Goal: Find specific page/section: Find specific page/section

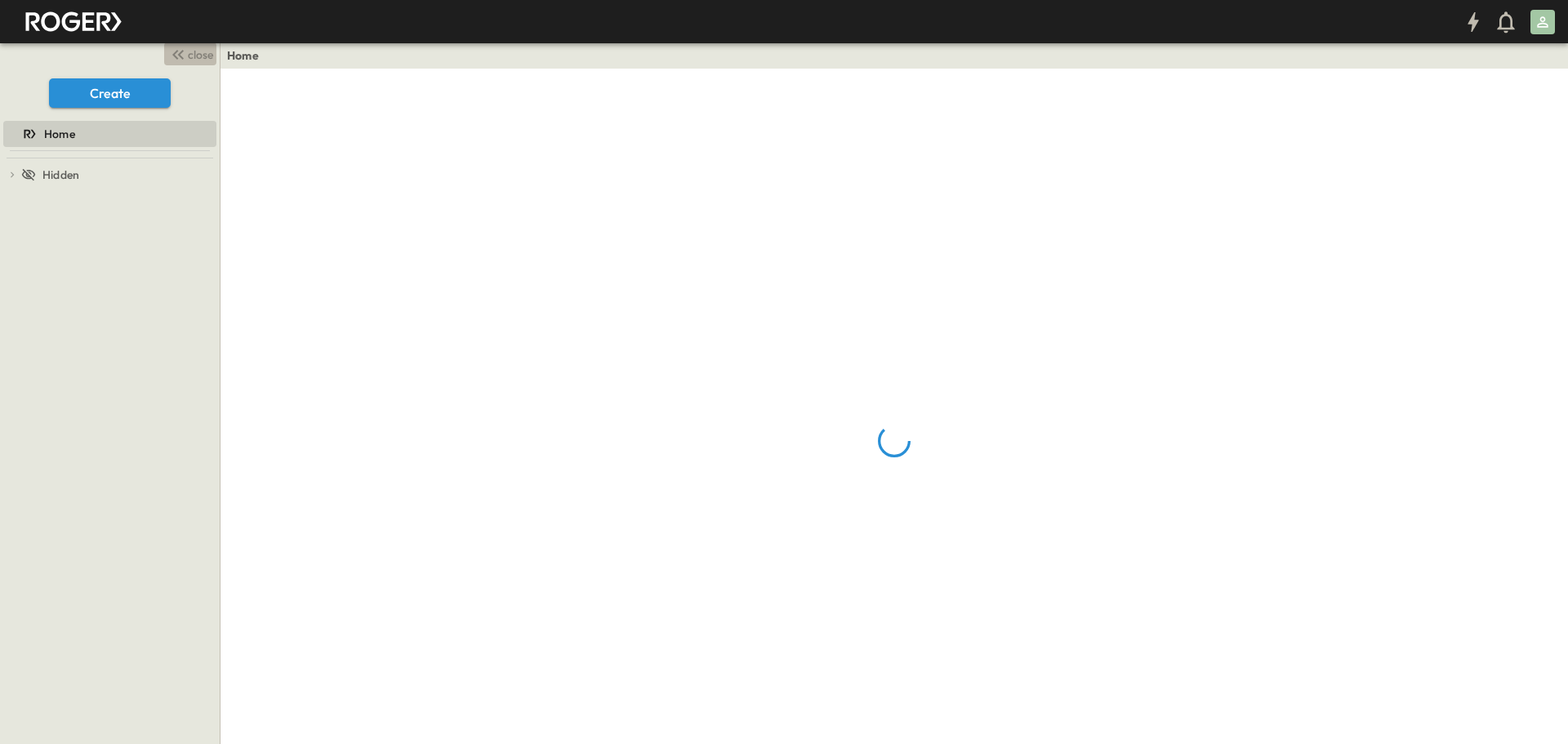
click at [208, 46] on button "close" at bounding box center [189, 54] width 52 height 23
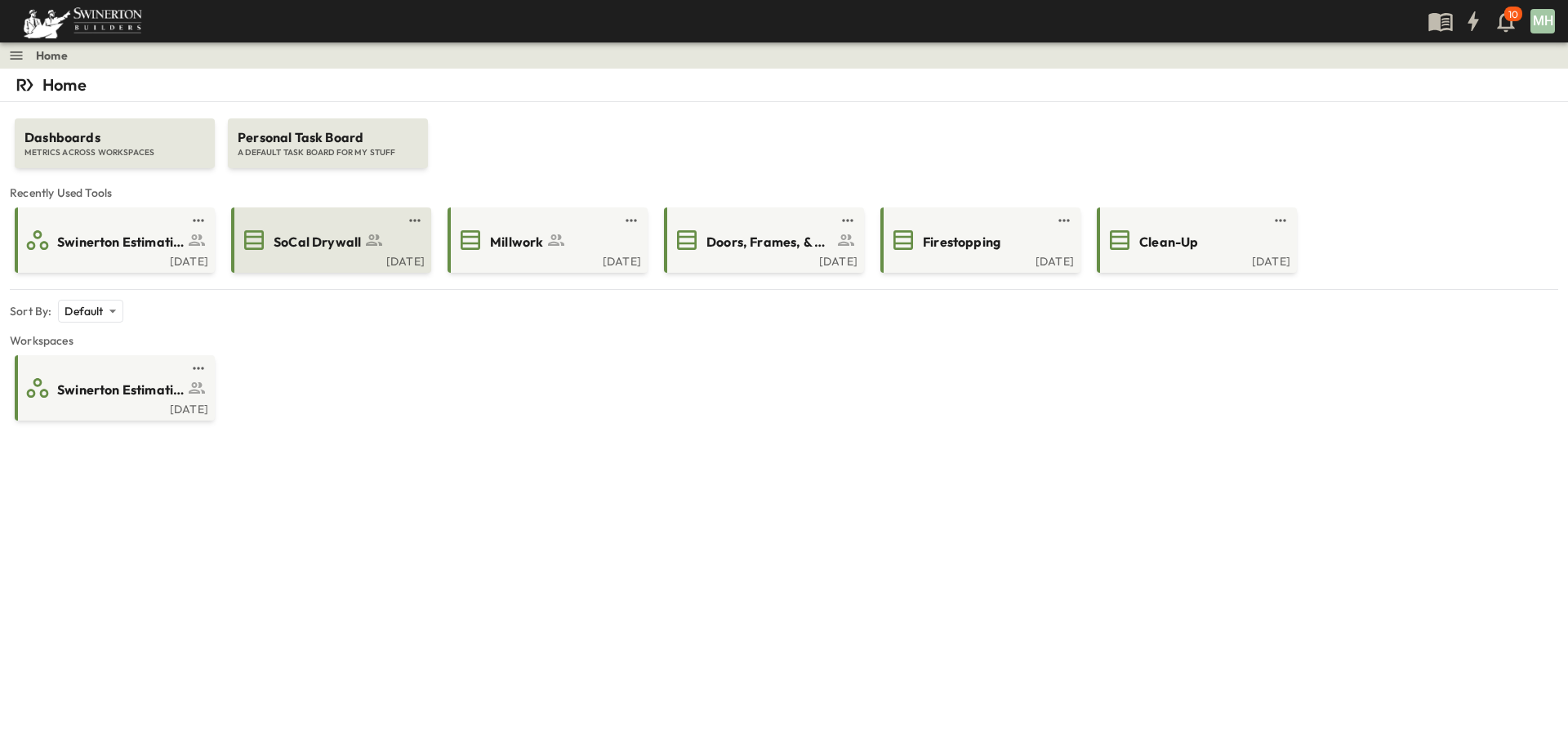
click at [365, 242] on icon at bounding box center [374, 240] width 20 height 20
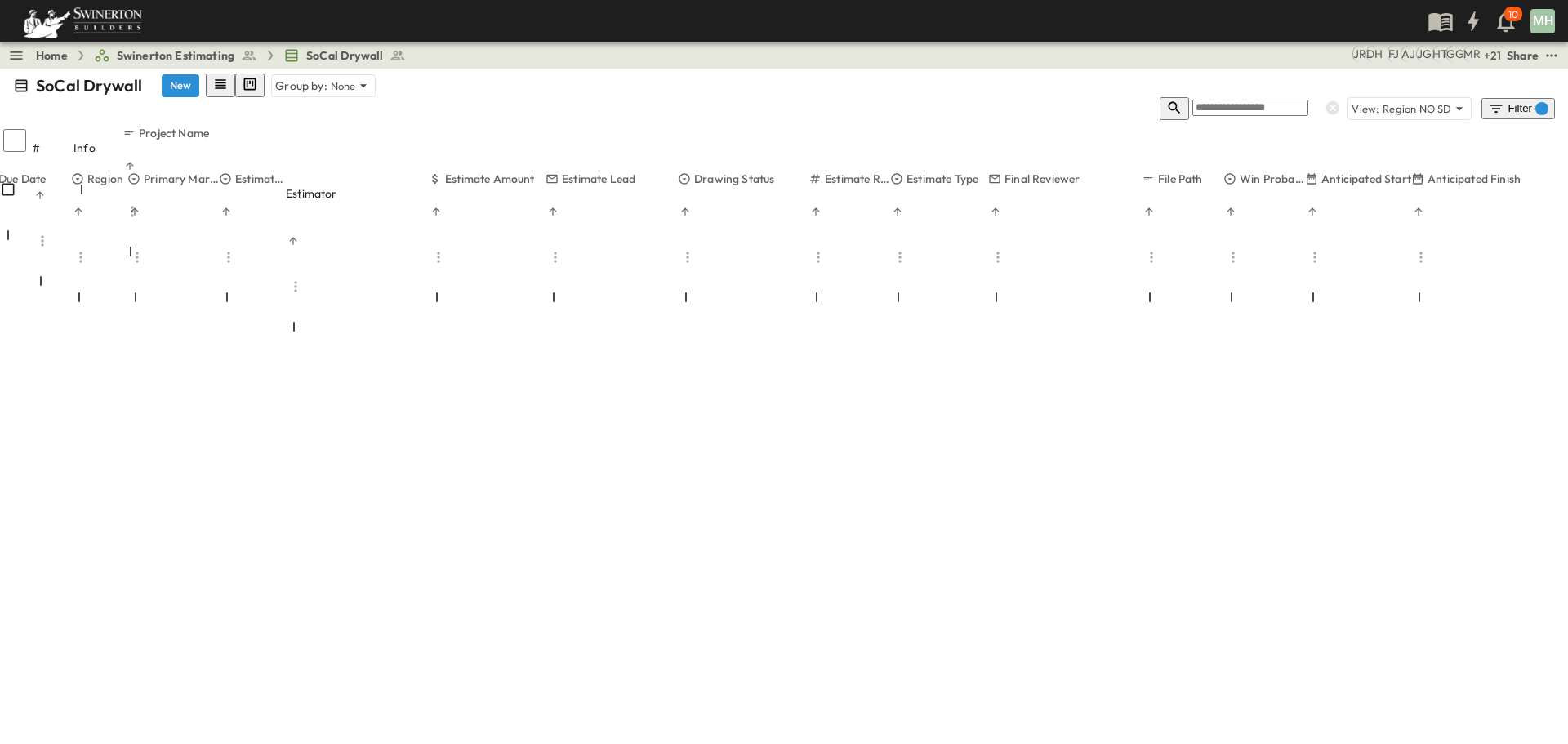
scroll to position [0, 620]
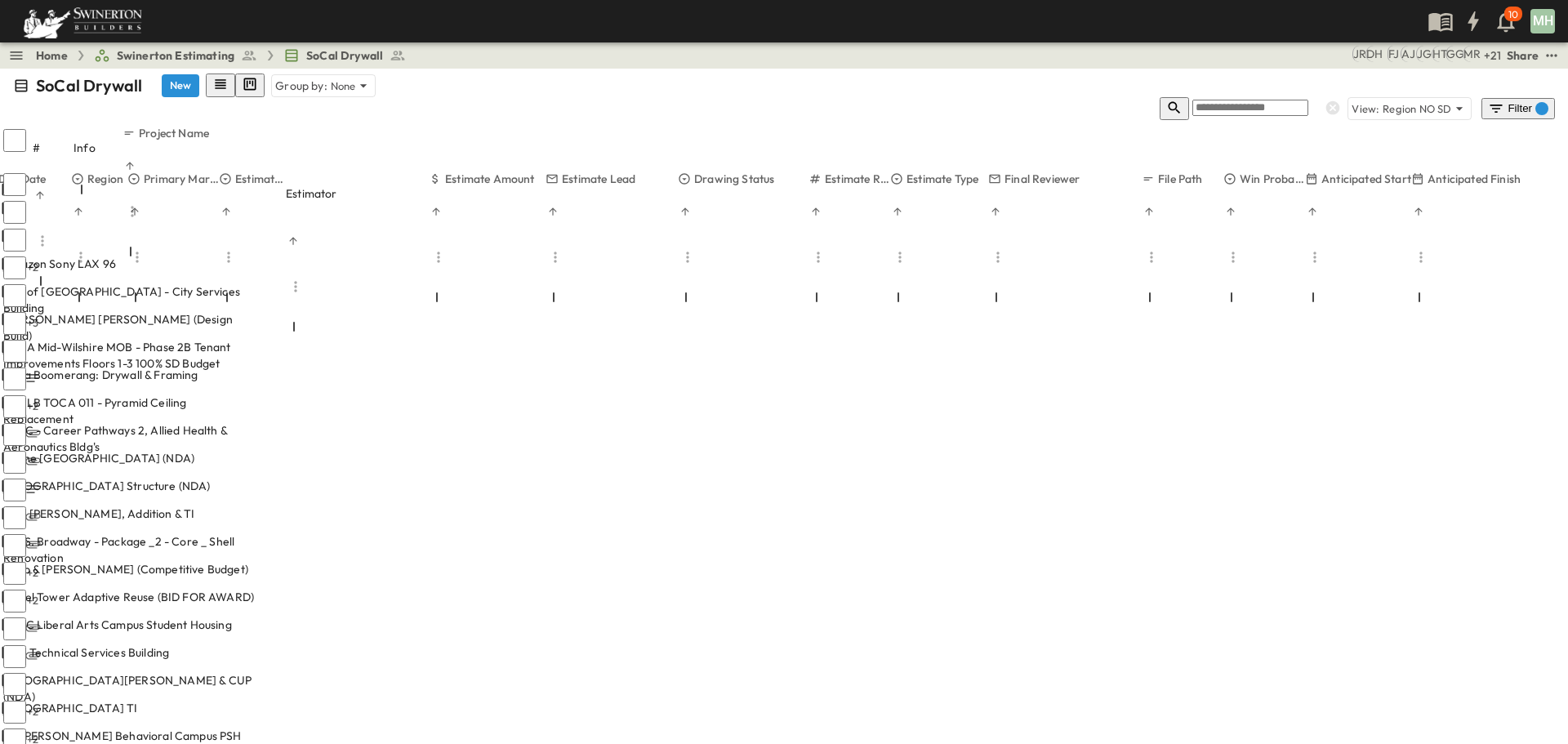
click at [1519, 101] on div "Filter 1" at bounding box center [1518, 109] width 60 height 16
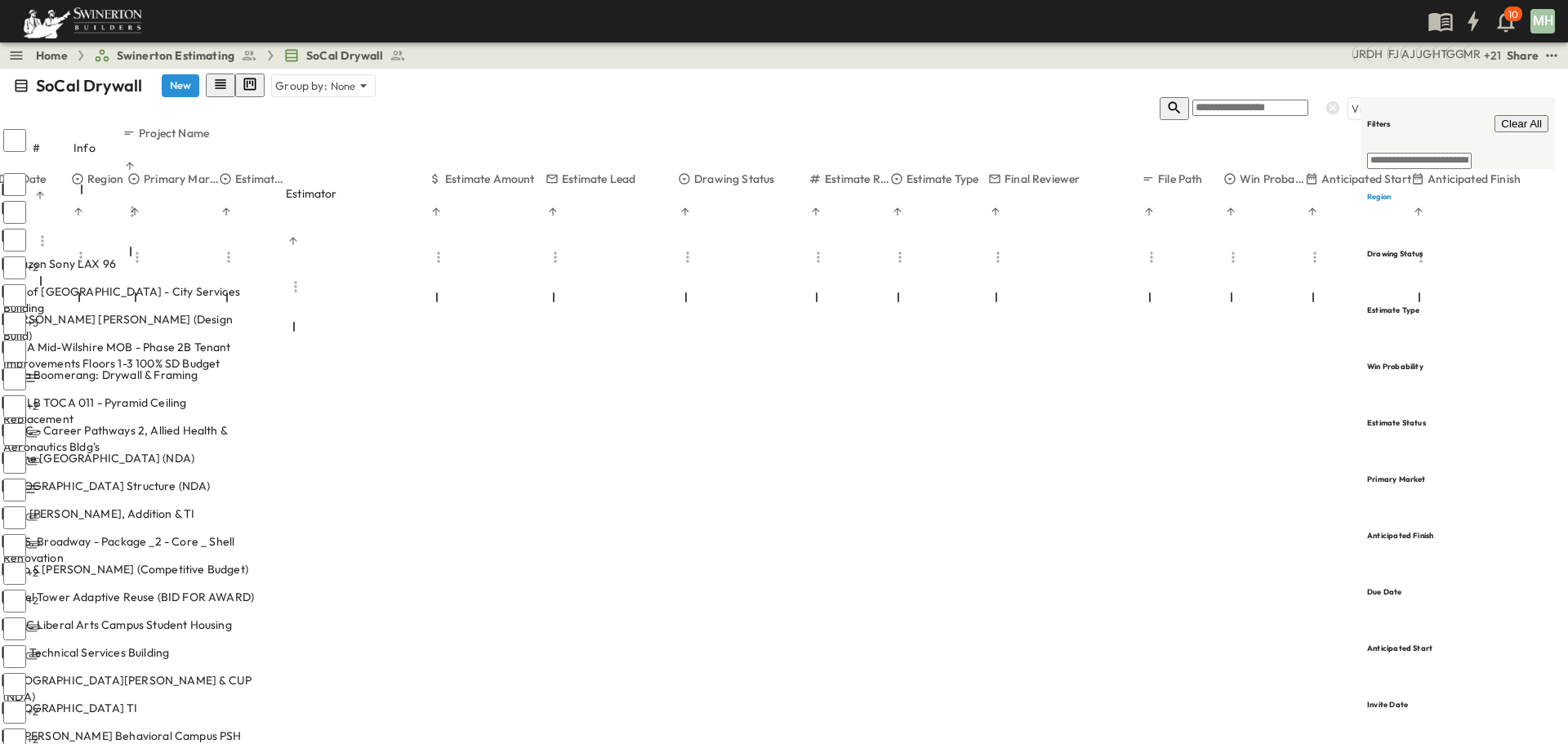
click at [1289, 85] on div "SoCal Drywall New Group by: None" at bounding box center [784, 85] width 1542 height 24
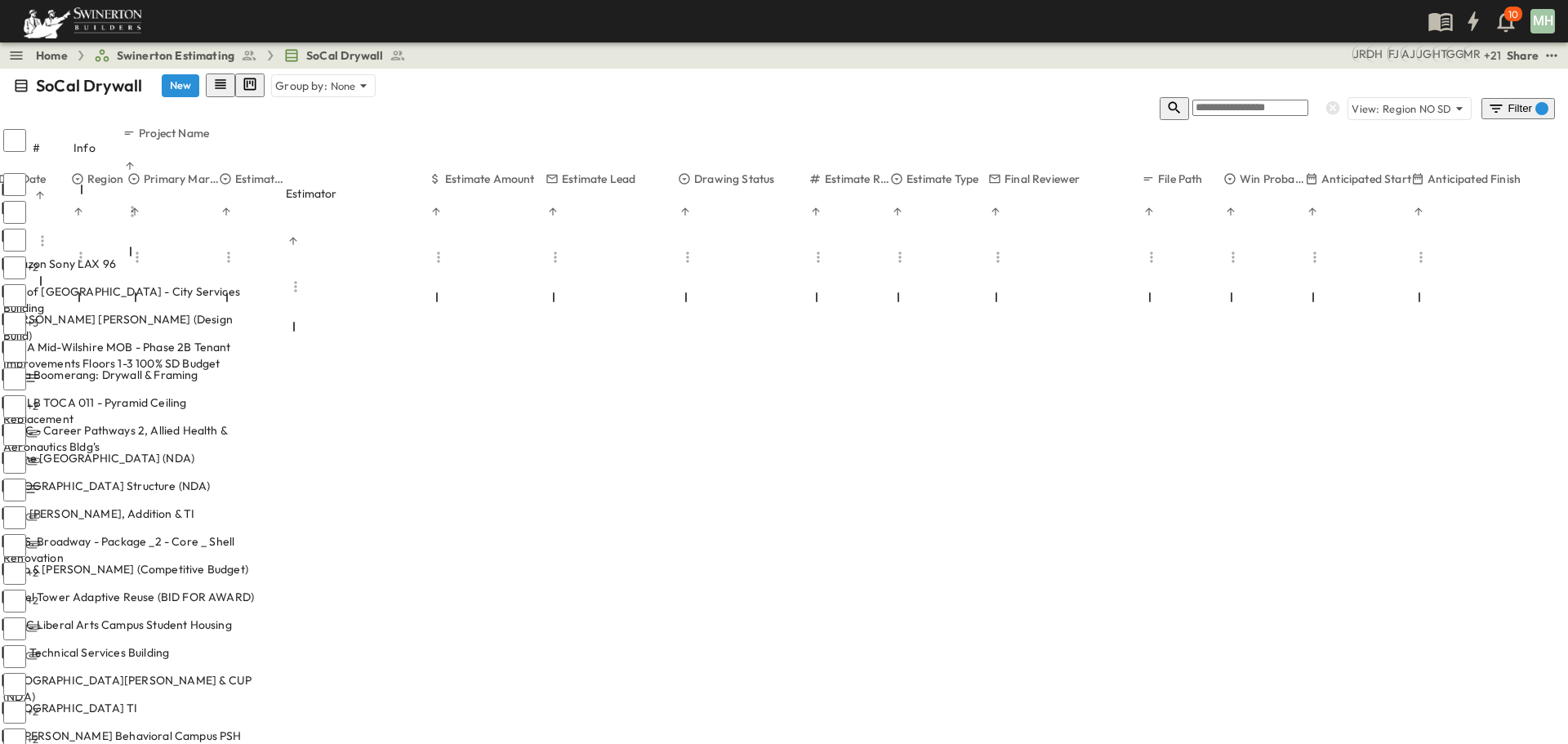
click at [1525, 101] on div "Filter 1" at bounding box center [1518, 109] width 60 height 16
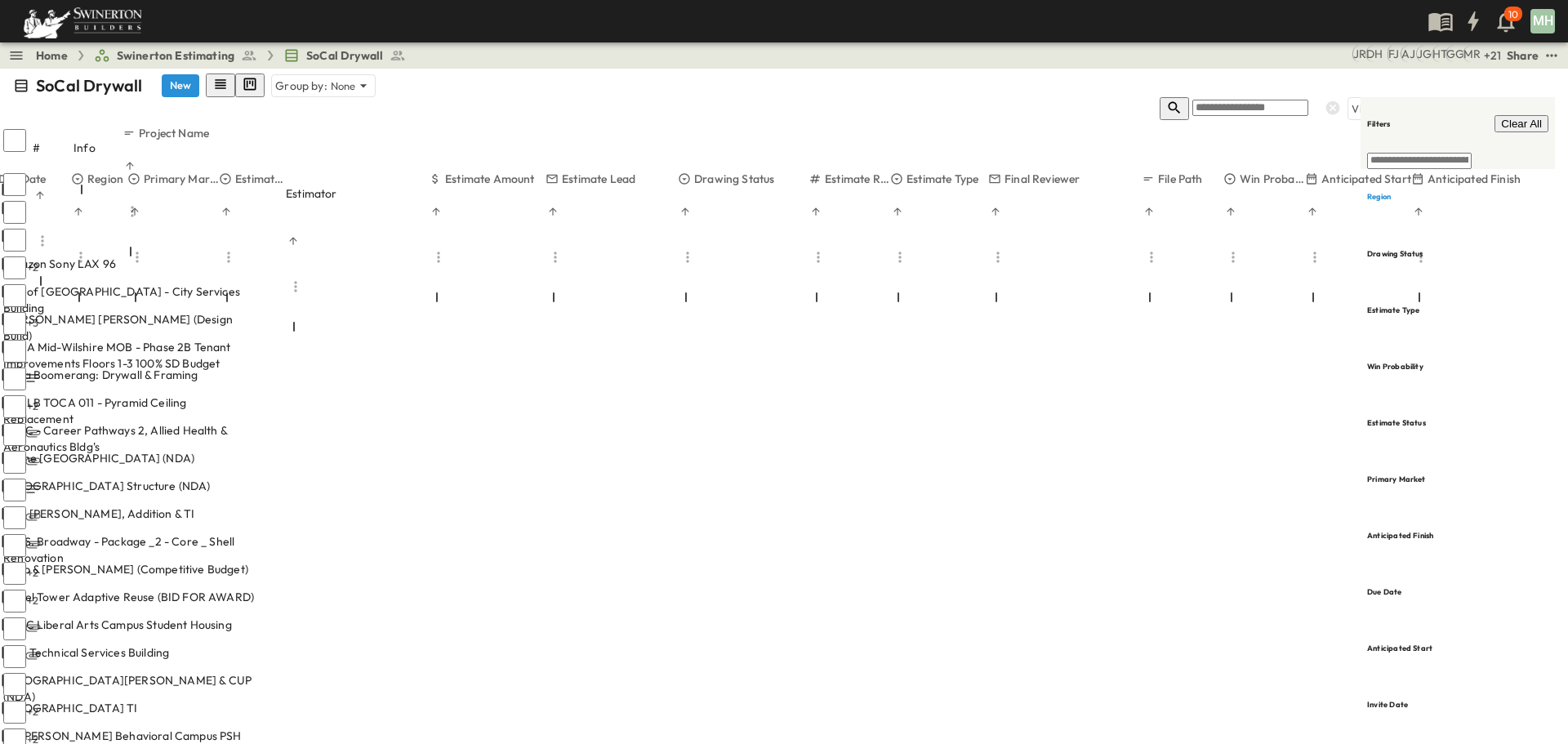
click at [1526, 118] on span "Clear All" at bounding box center [1521, 124] width 41 height 12
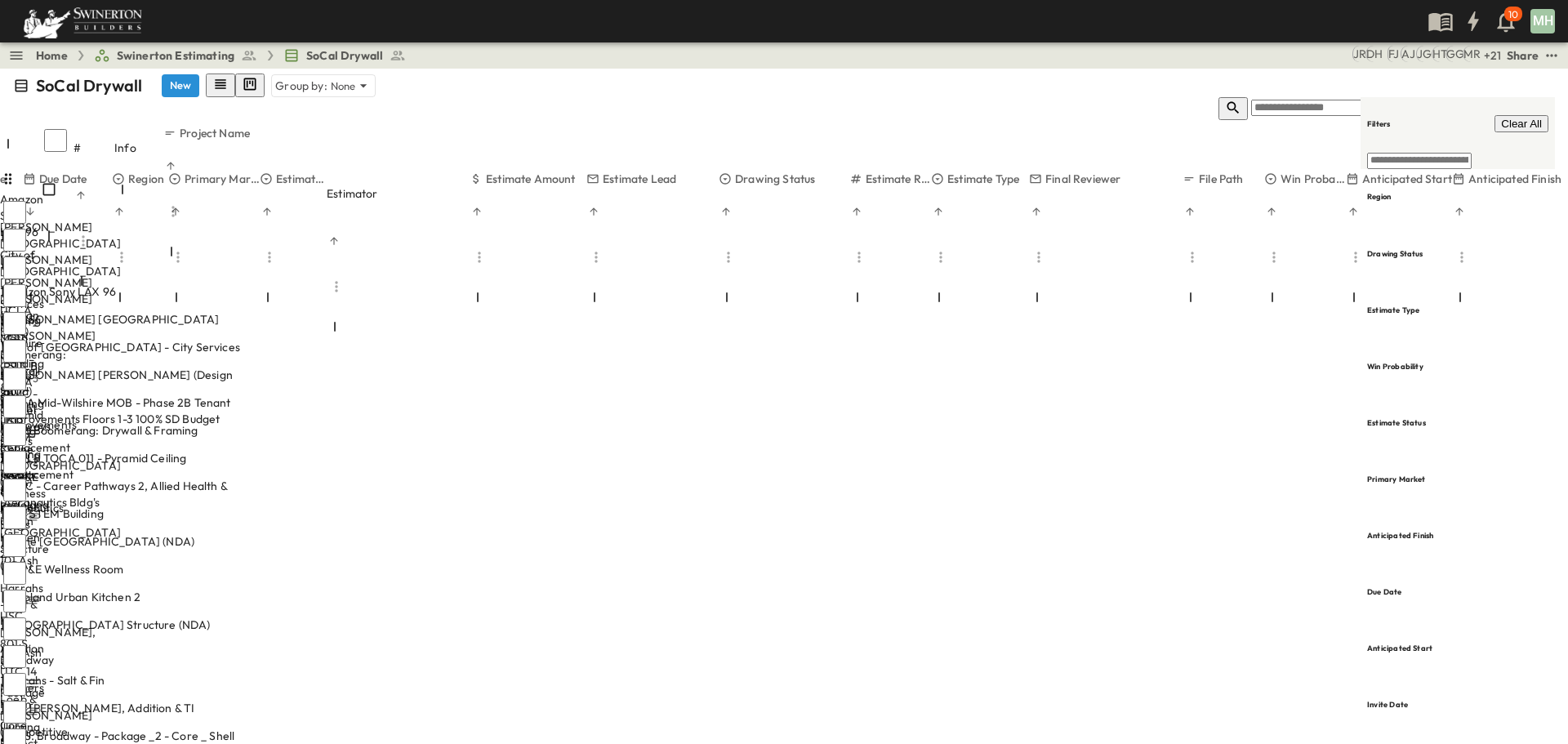
click at [1516, 101] on icon "button" at bounding box center [1511, 109] width 16 height 16
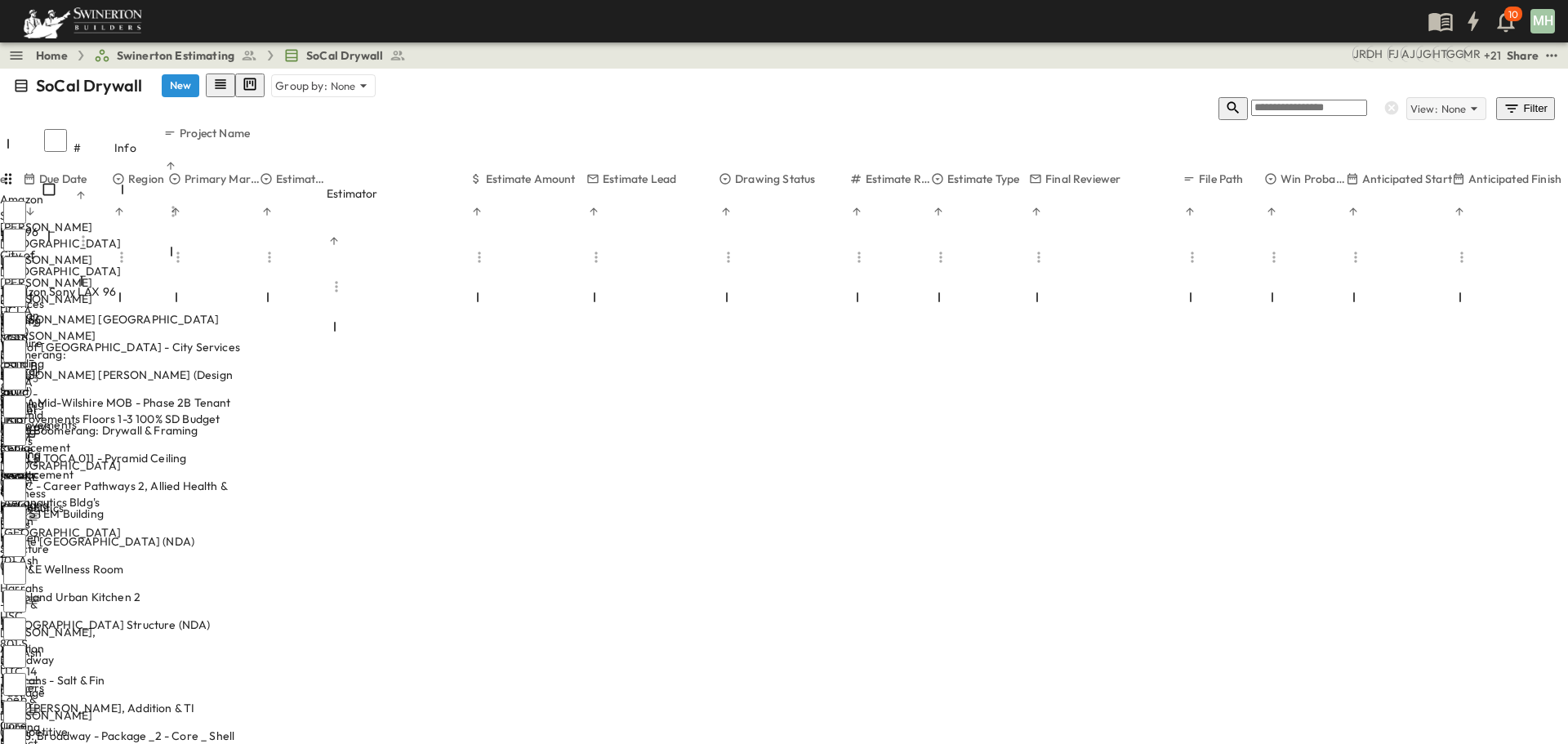
click at [1467, 101] on p "None" at bounding box center [1454, 109] width 26 height 16
click at [1468, 89] on input "text" at bounding box center [1418, 90] width 105 height 15
click at [1301, 96] on div "SoCal Drywall New Group by: None" at bounding box center [784, 85] width 1542 height 24
click at [1519, 101] on icon "button" at bounding box center [1511, 109] width 16 height 16
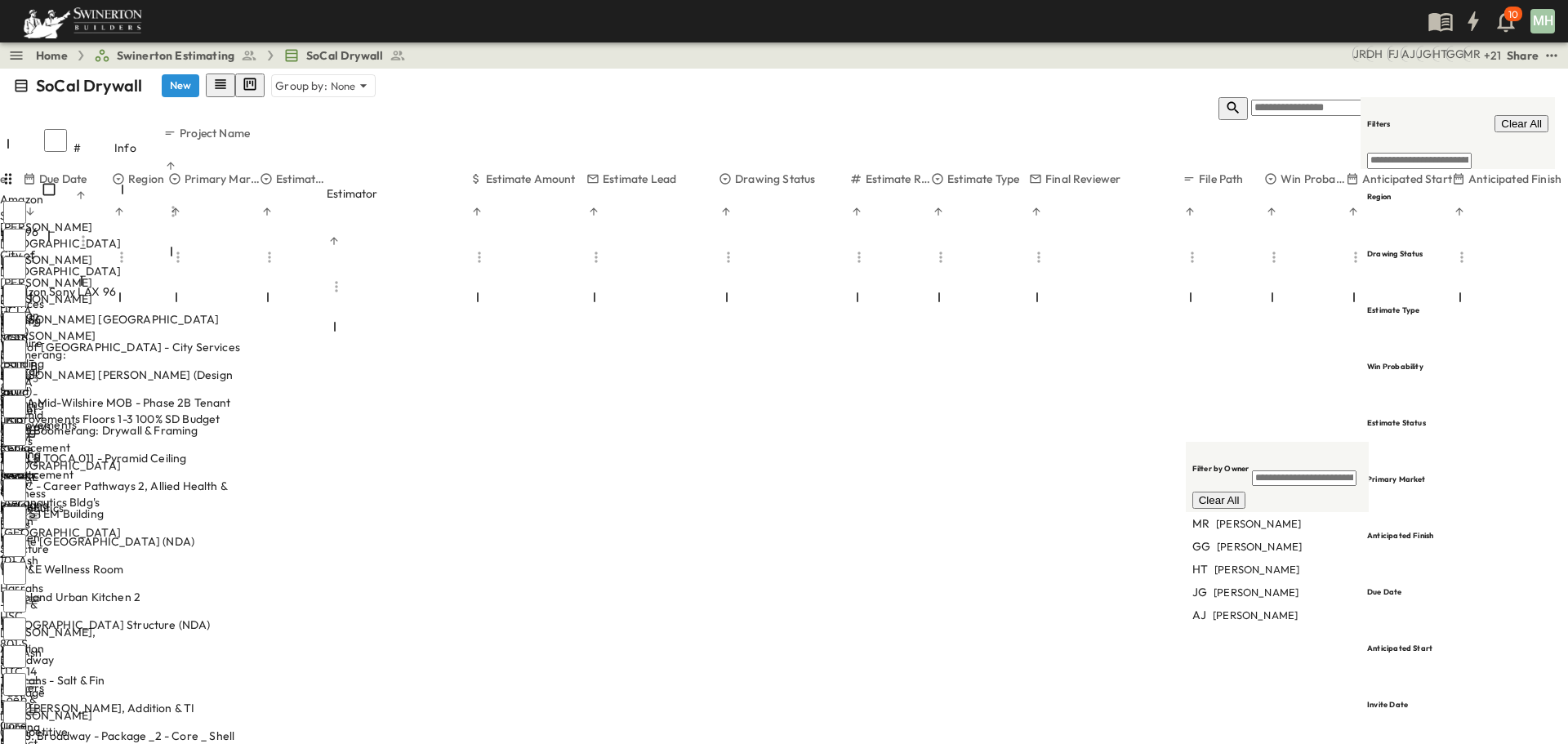
scroll to position [0, 0]
type input "****"
click at [1221, 516] on span "[PERSON_NAME]" at bounding box center [1262, 524] width 85 height 15
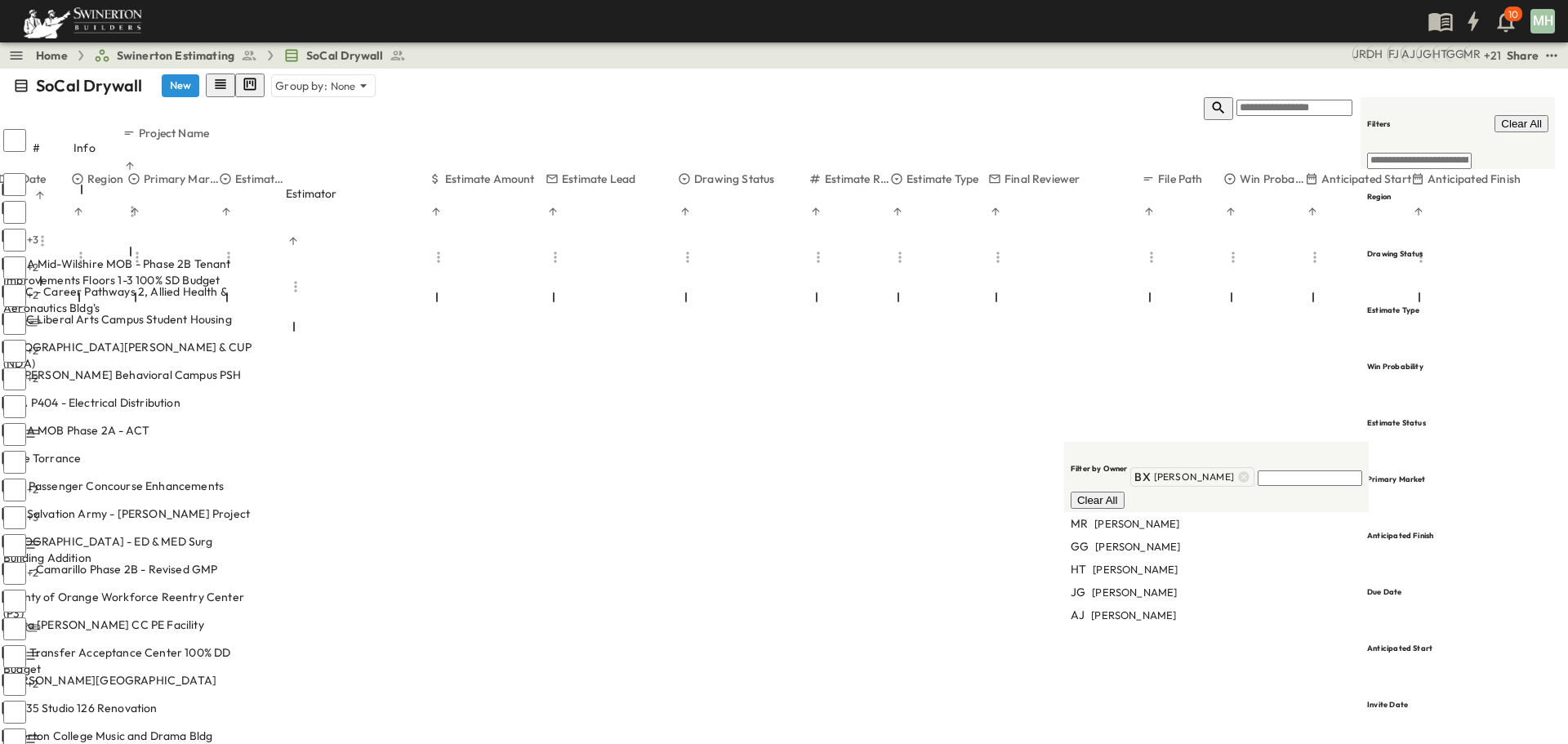
click at [255, 675] on p "OPEN" at bounding box center [241, 682] width 28 height 13
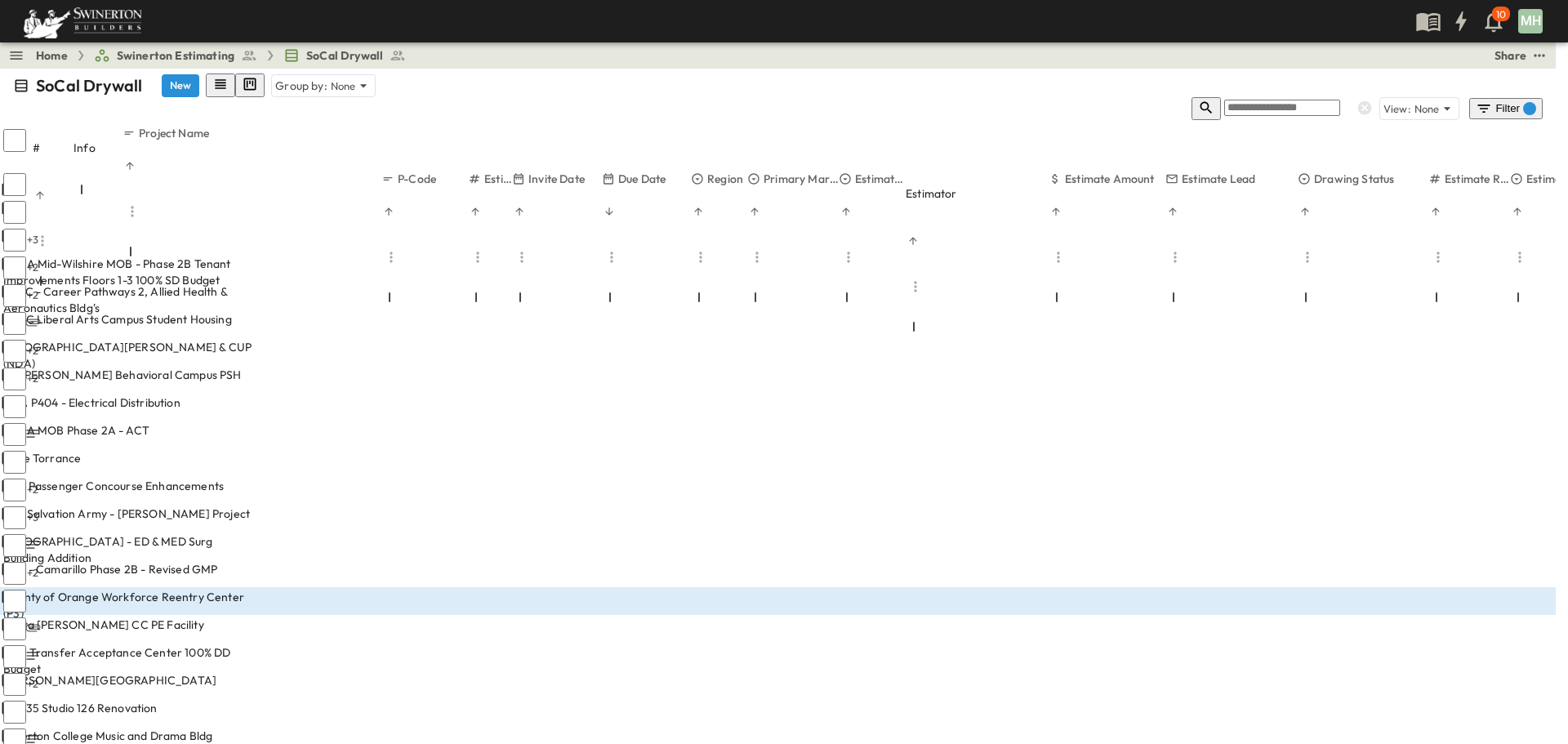
drag, startPoint x: 426, startPoint y: 554, endPoint x: 521, endPoint y: 568, distance: 96.0
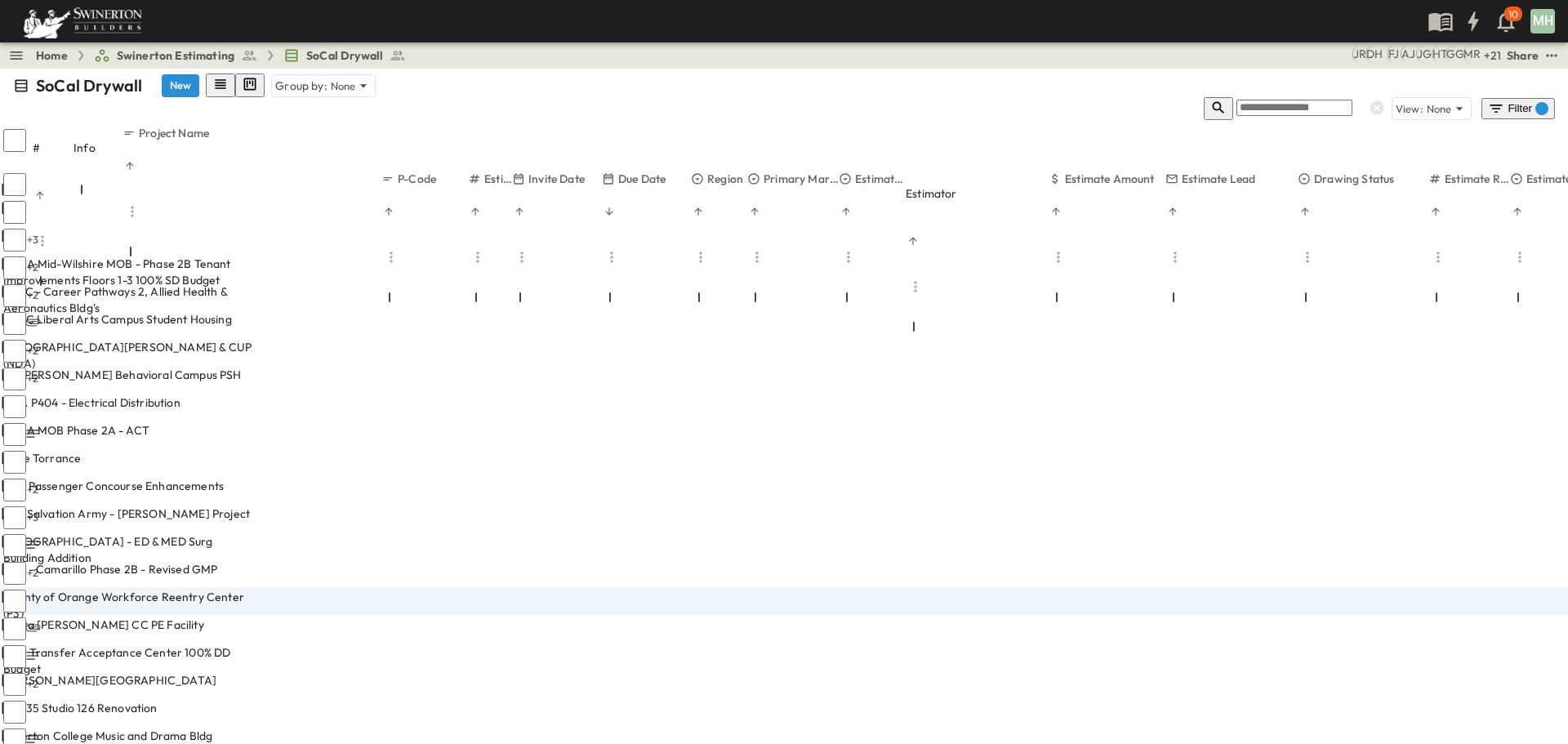
click at [792, 73] on div "SoCal Drywall New Group by: None" at bounding box center [784, 85] width 1542 height 24
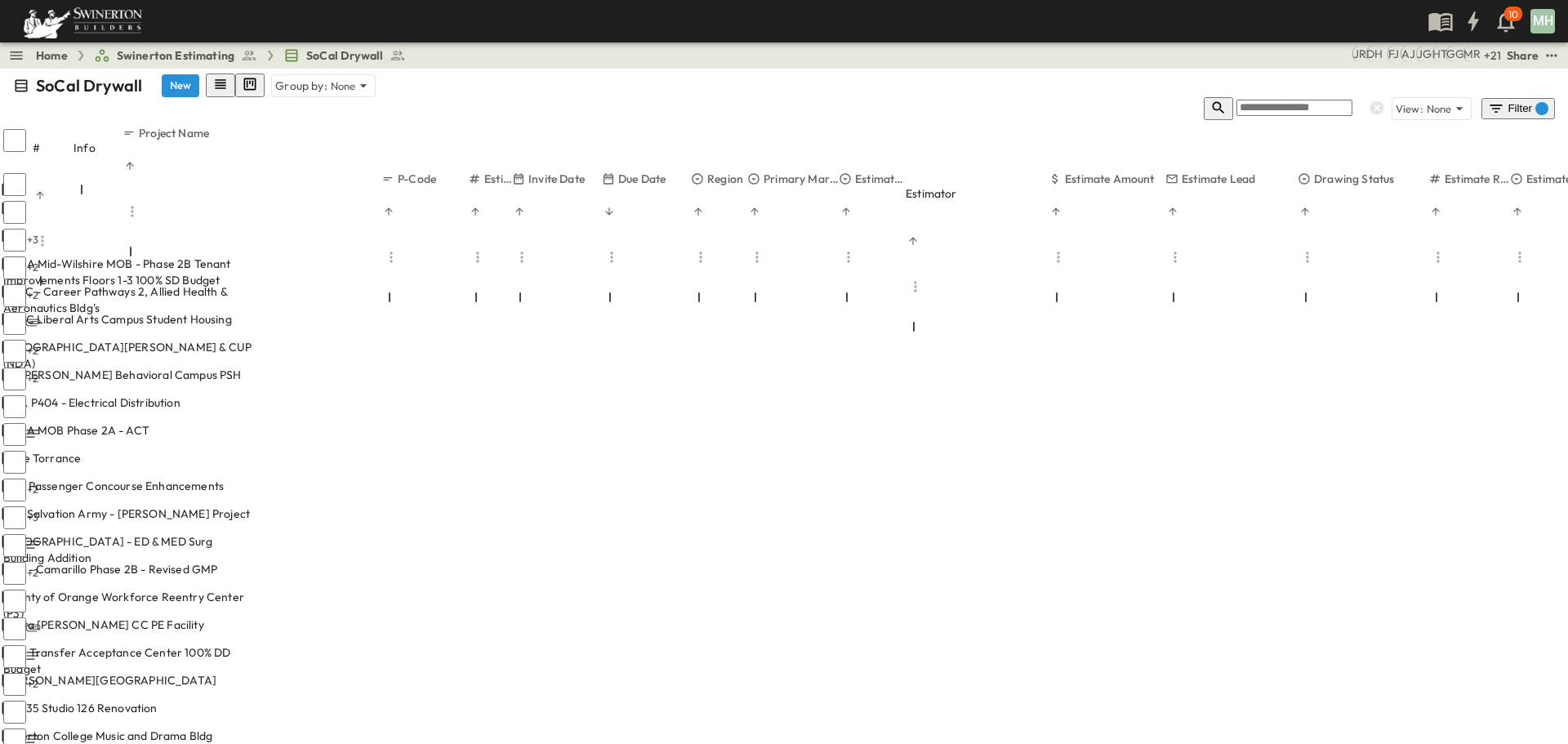
click at [1524, 69] on div "Home Swinerton Estimating SoCal Drywall + 21 MR GG HT JG AJ FJ [PERSON_NAME] Sh…" at bounding box center [784, 393] width 1568 height 702
click at [1517, 101] on div "Filter 1" at bounding box center [1518, 109] width 60 height 16
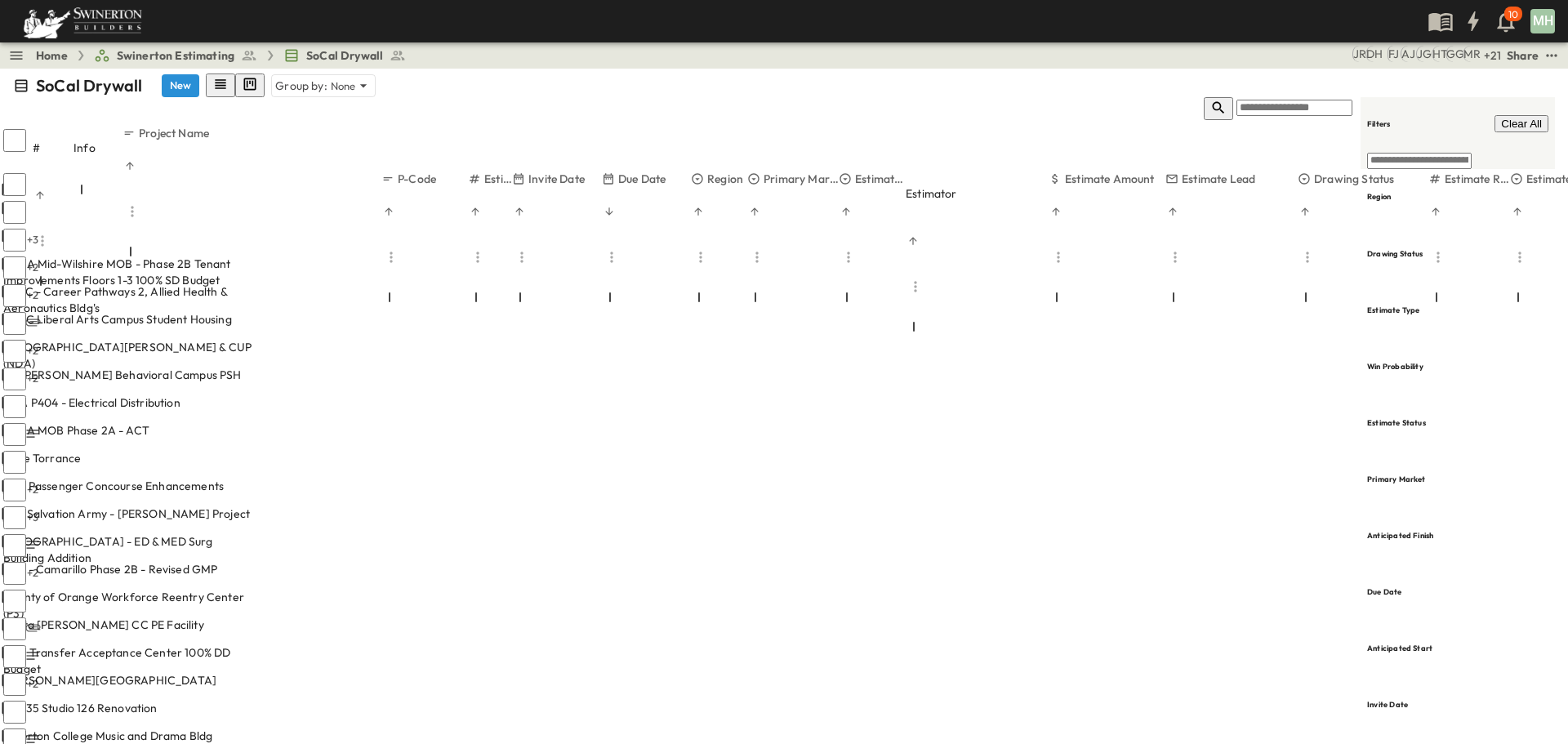
click at [1526, 118] on span "Clear All" at bounding box center [1521, 124] width 41 height 12
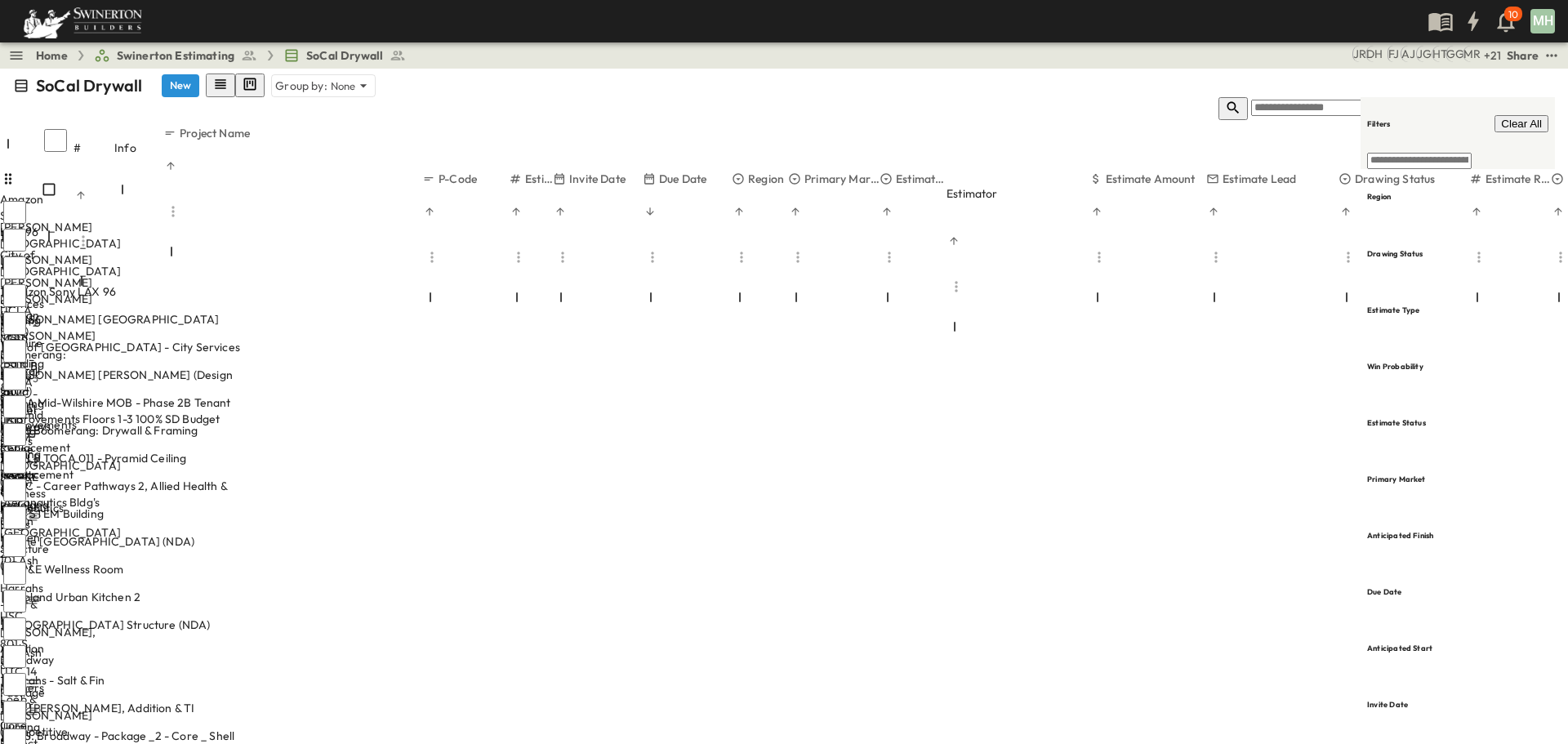
click at [1119, 74] on div "SoCal Drywall New Group by: None" at bounding box center [784, 85] width 1542 height 24
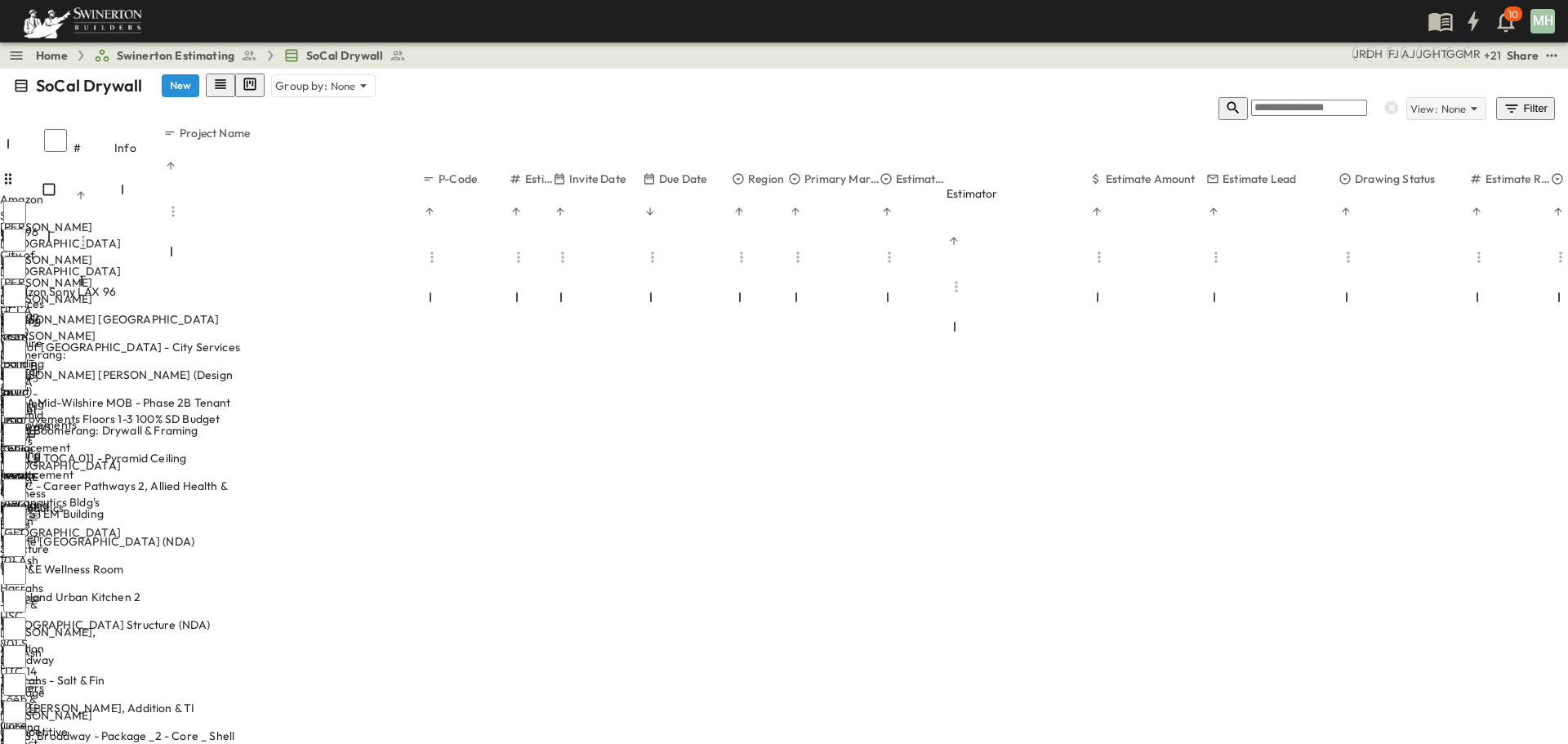
click at [1467, 101] on p "None" at bounding box center [1454, 109] width 26 height 16
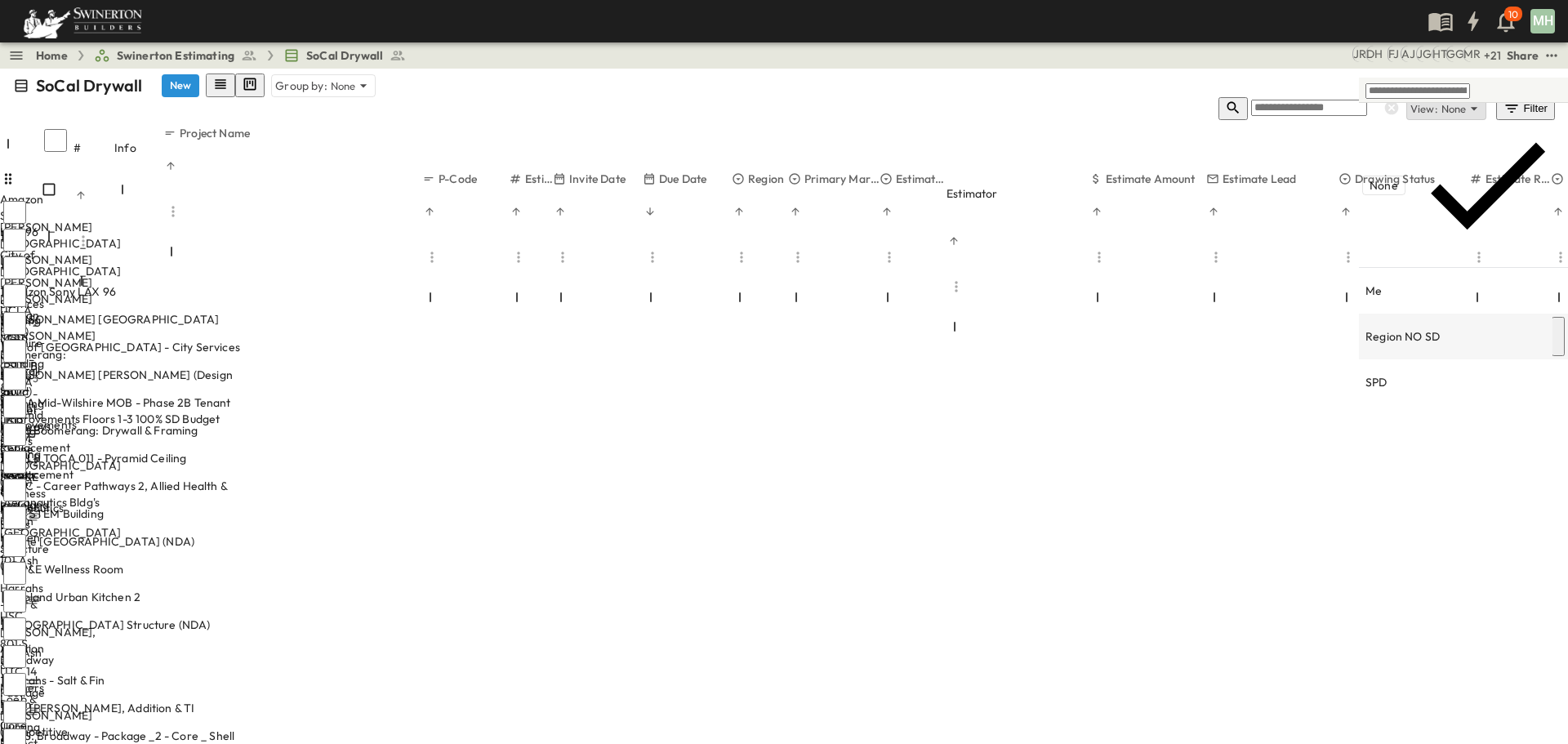
click at [1419, 329] on p "Region NO SD" at bounding box center [1402, 336] width 74 height 16
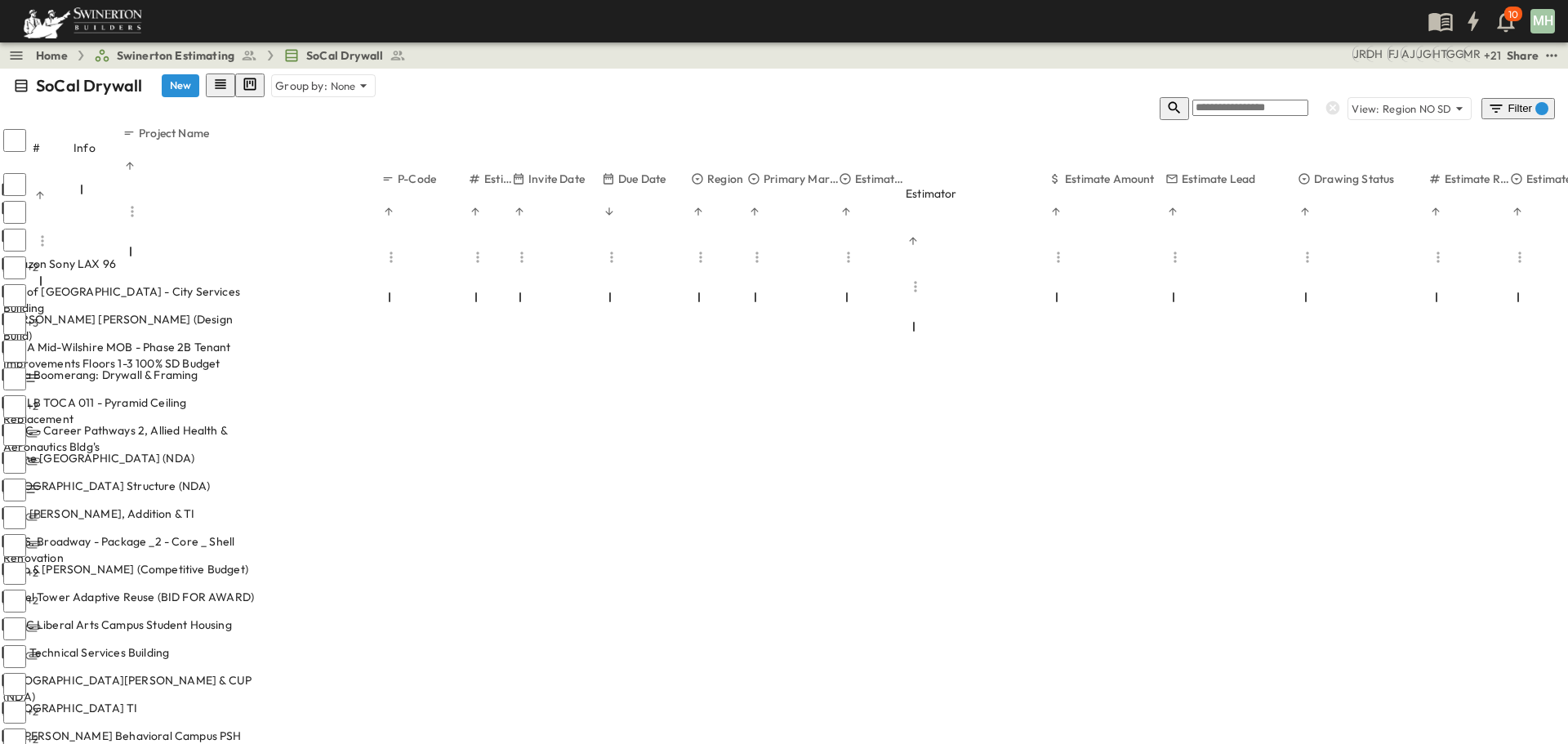
click at [1420, 73] on div "SoCal Drywall New Group by: None View: Region NO SD Filter 1" at bounding box center [784, 96] width 1568 height 56
click at [1419, 101] on p "Region NO SD" at bounding box center [1417, 109] width 69 height 16
click at [1205, 88] on div "SoCal Drywall New Group by: None" at bounding box center [784, 85] width 1542 height 24
